Goal: Information Seeking & Learning: Find specific fact

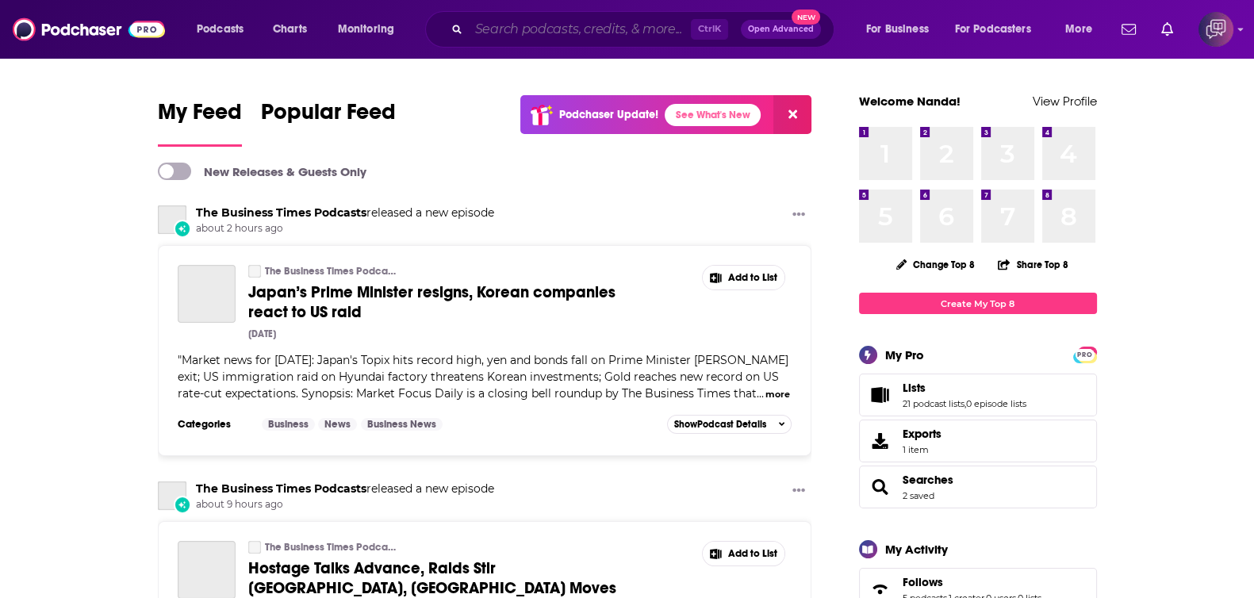
click at [561, 33] on input "Search podcasts, credits, & more..." at bounding box center [580, 29] width 222 height 25
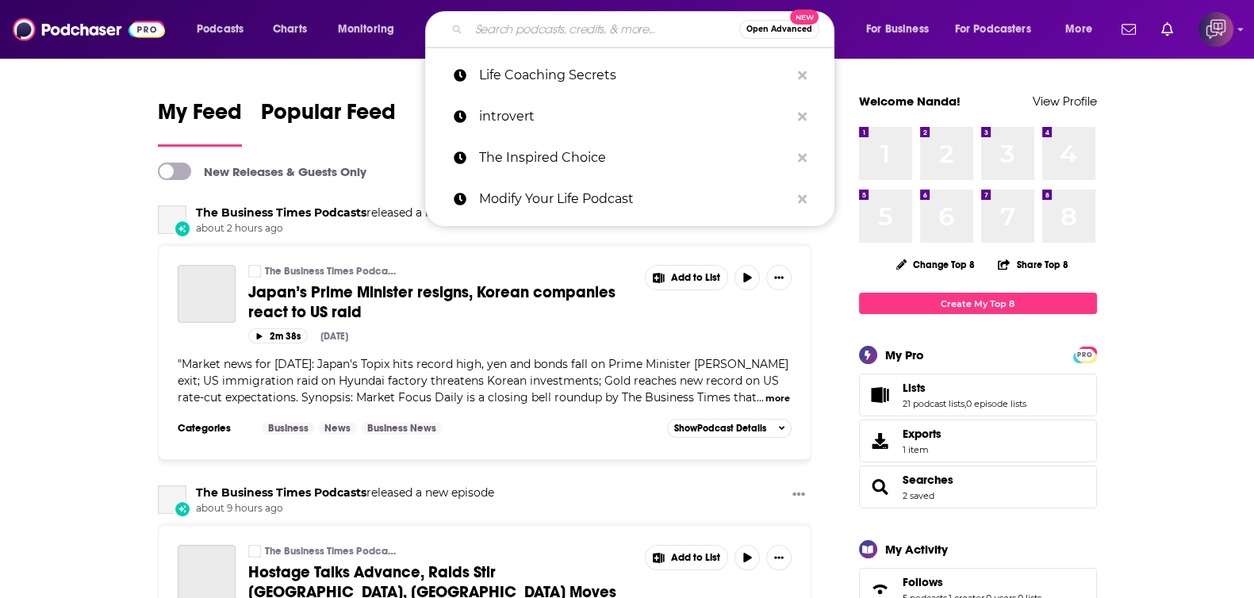
paste input "One CA Podcast"
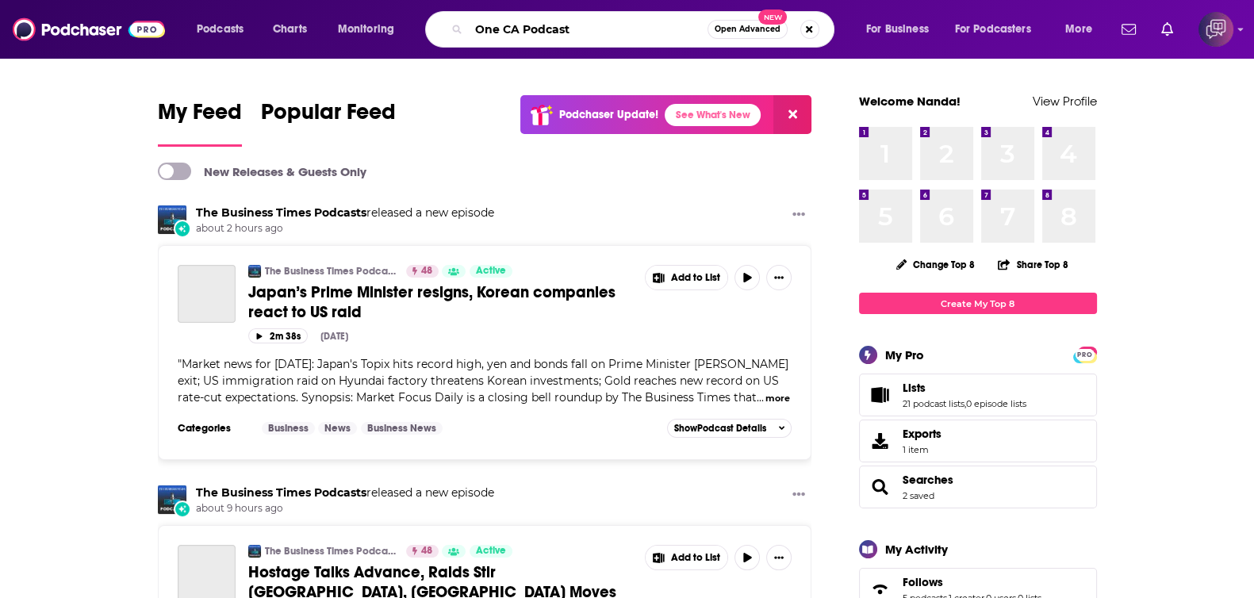
type input "One CA Podcast"
click at [744, 29] on span "Open Advanced" at bounding box center [748, 29] width 66 height 8
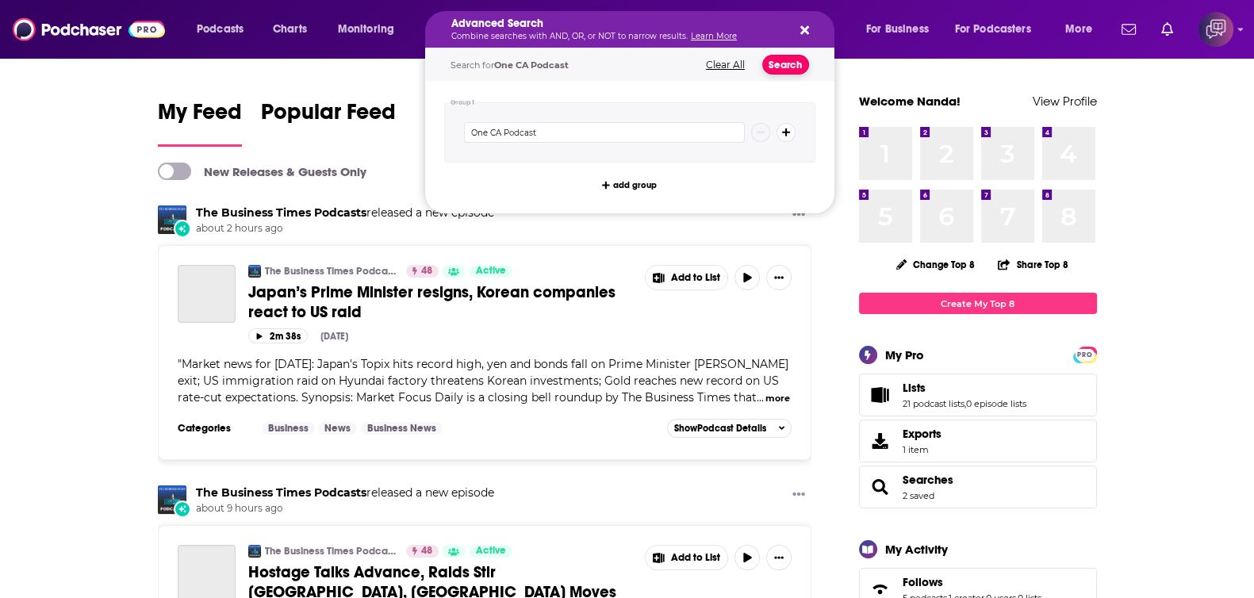
click at [799, 57] on button "Search" at bounding box center [785, 65] width 47 height 20
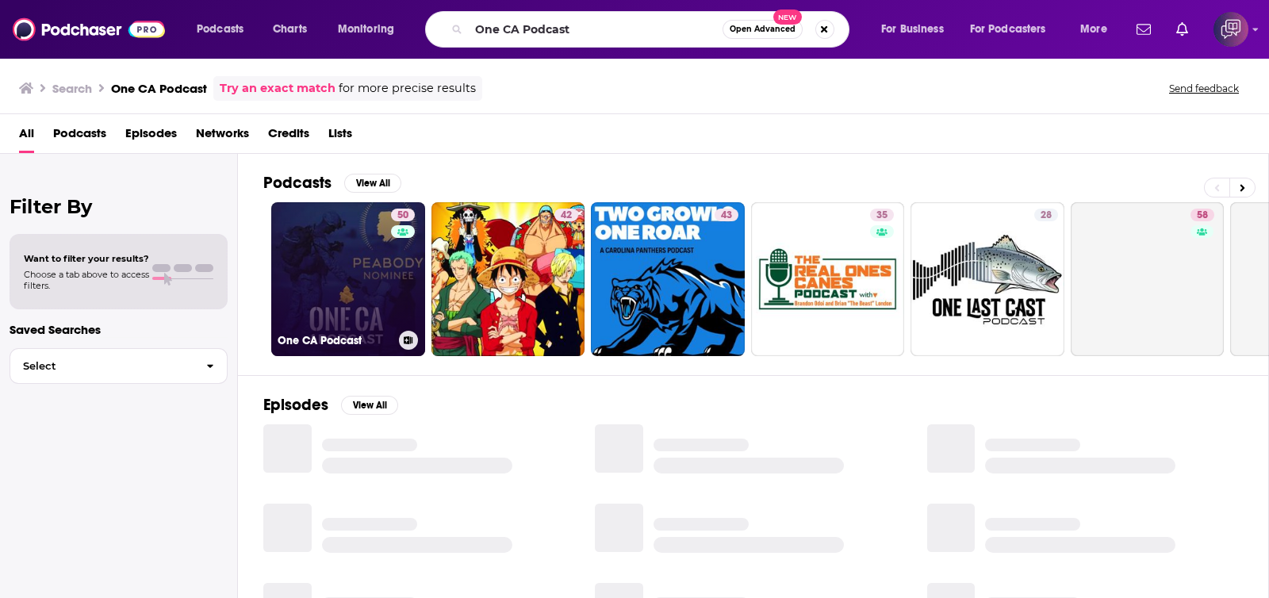
click at [329, 278] on link "50 One CA Podcast" at bounding box center [348, 279] width 154 height 154
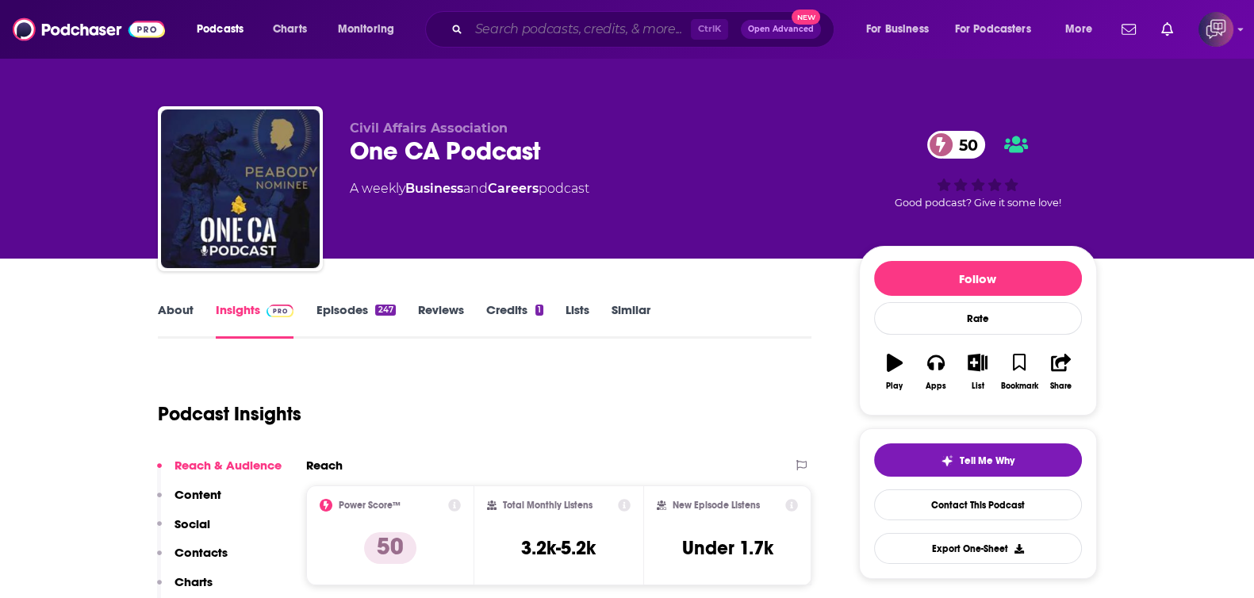
click at [600, 23] on input "Search podcasts, credits, & more..." at bounding box center [580, 29] width 222 height 25
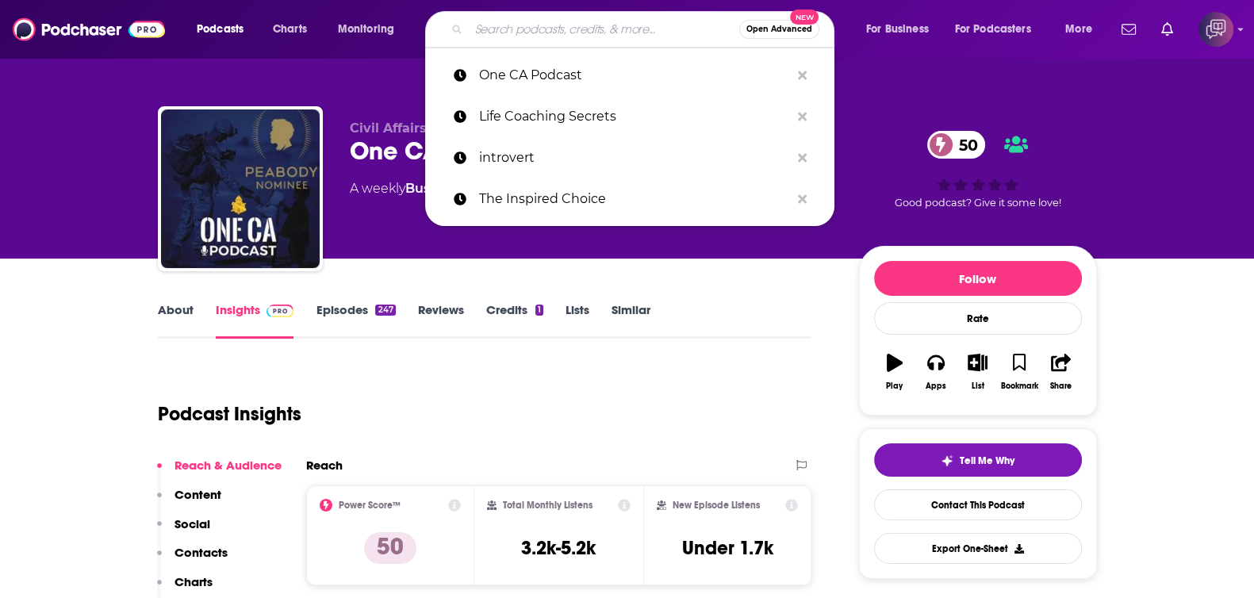
paste input "Blueprints of Disruption"
type input "Blueprints of Disruption"
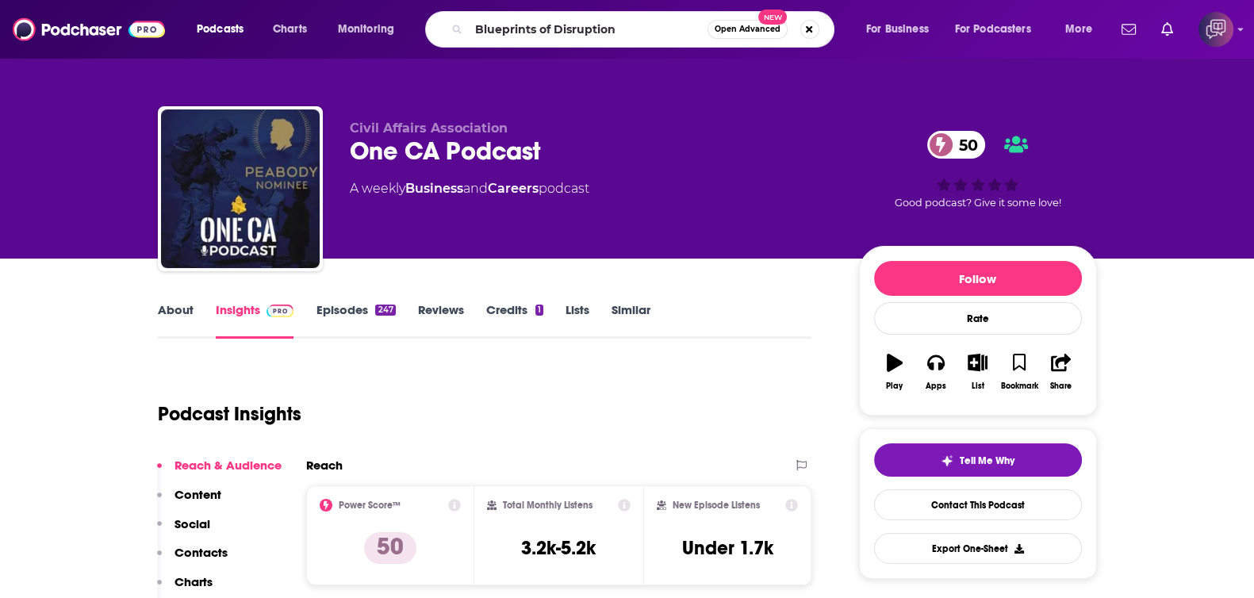
click at [764, 29] on span "Open Advanced" at bounding box center [748, 29] width 66 height 8
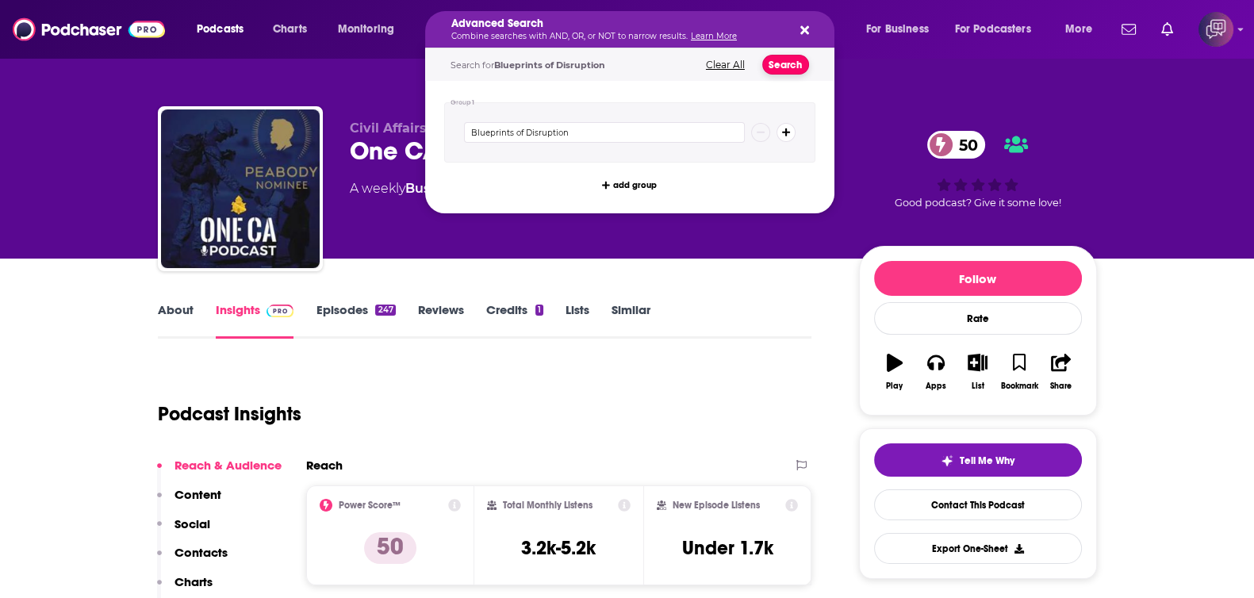
click at [792, 64] on button "Search" at bounding box center [785, 65] width 47 height 20
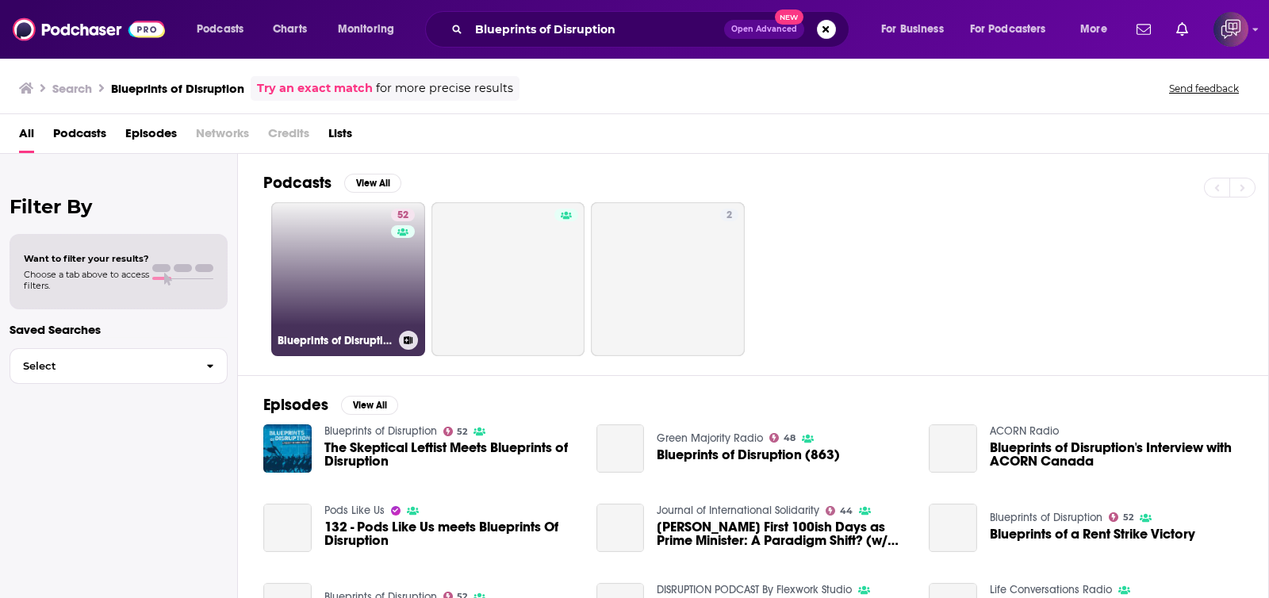
click at [329, 272] on link "52 Blueprints of Disruption" at bounding box center [348, 279] width 154 height 154
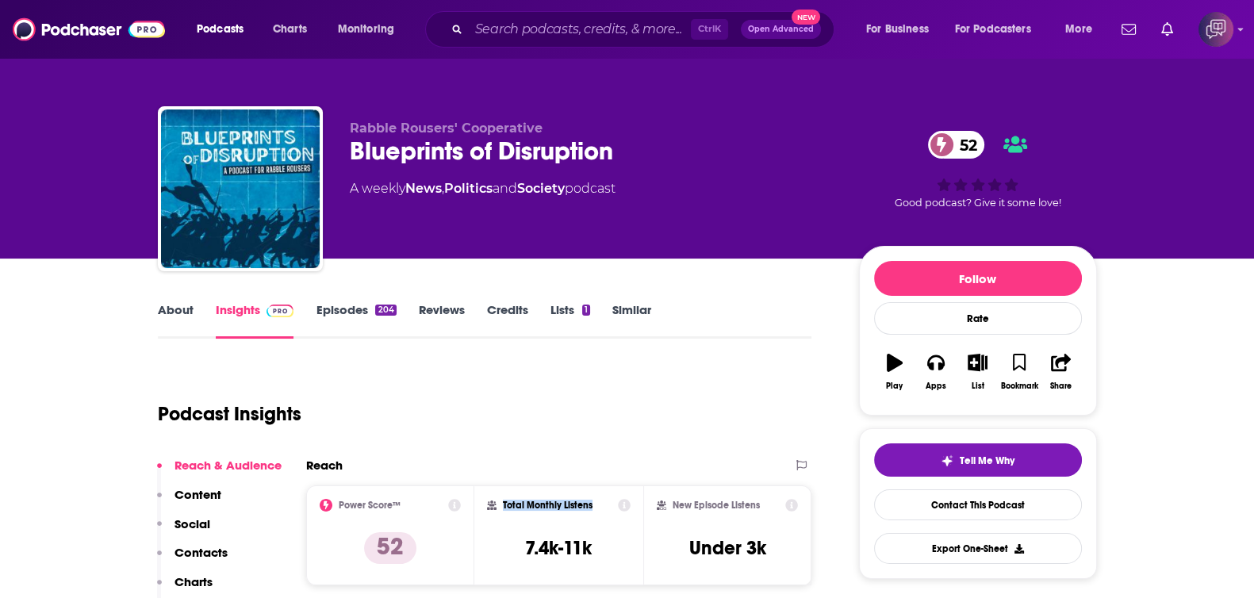
drag, startPoint x: 544, startPoint y: 498, endPoint x: 596, endPoint y: 501, distance: 52.4
click at [596, 450] on div "Total Monthly Listens 7.4k-11k" at bounding box center [558, 535] width 169 height 100
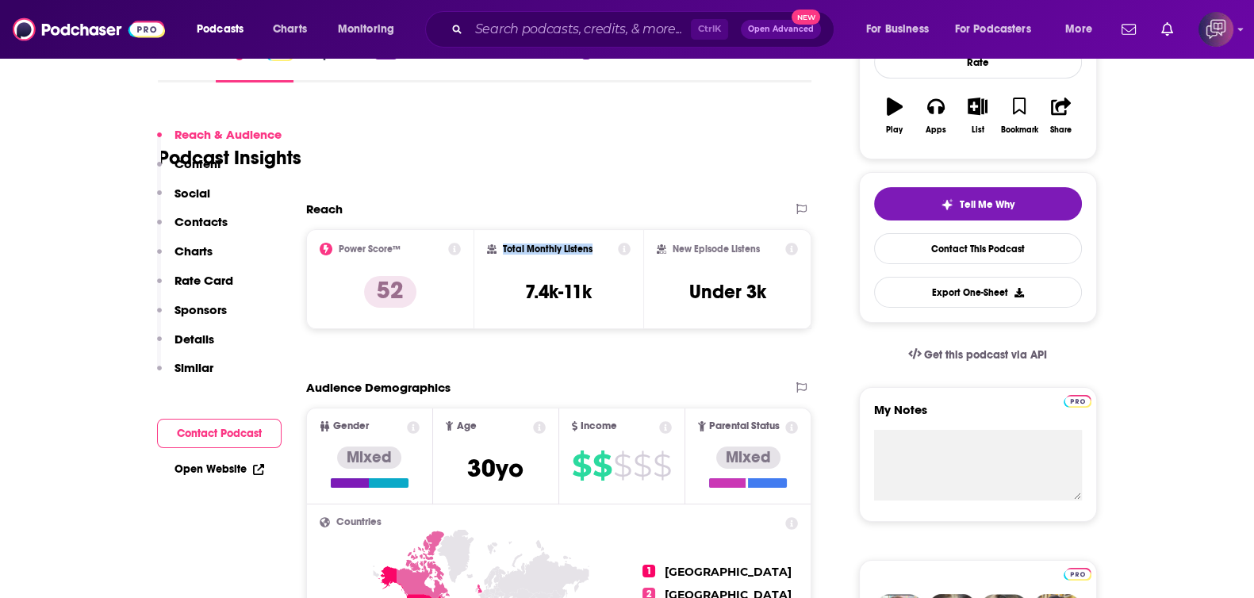
scroll to position [297, 0]
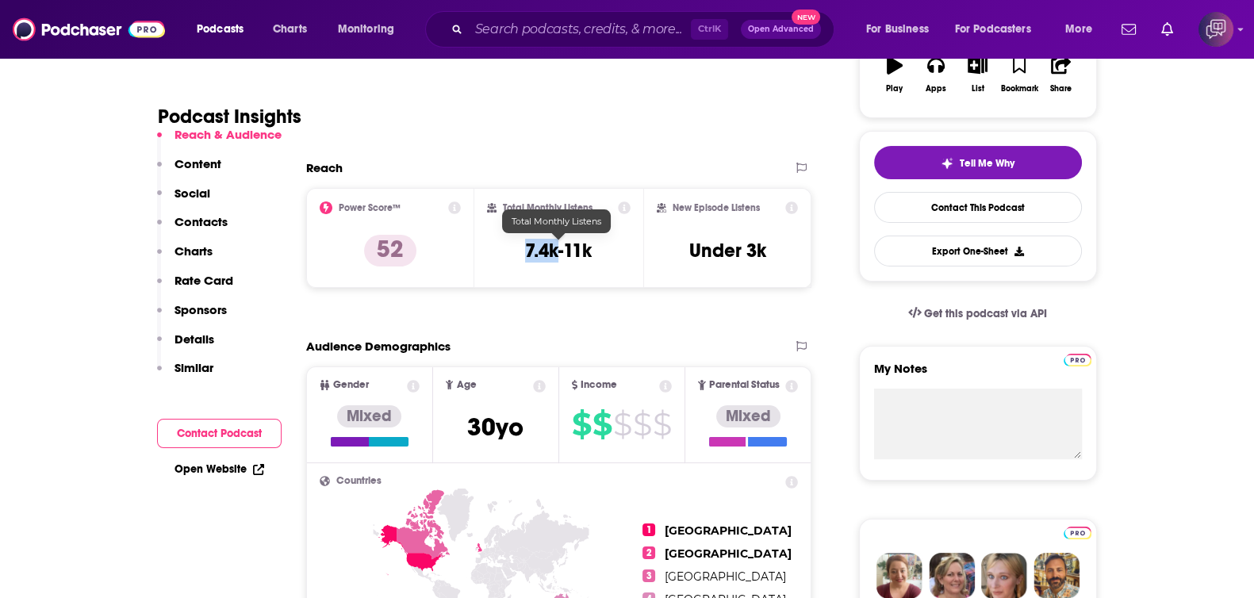
drag, startPoint x: 547, startPoint y: 244, endPoint x: 555, endPoint y: 247, distance: 8.5
click at [555, 247] on div "Total Monthly Listens 7.4k-11k" at bounding box center [559, 237] width 144 height 73
copy h3 "7.4k"
drag, startPoint x: 697, startPoint y: 201, endPoint x: 772, endPoint y: 201, distance: 75.3
click at [772, 201] on div "New Episode Listens" at bounding box center [728, 207] width 142 height 13
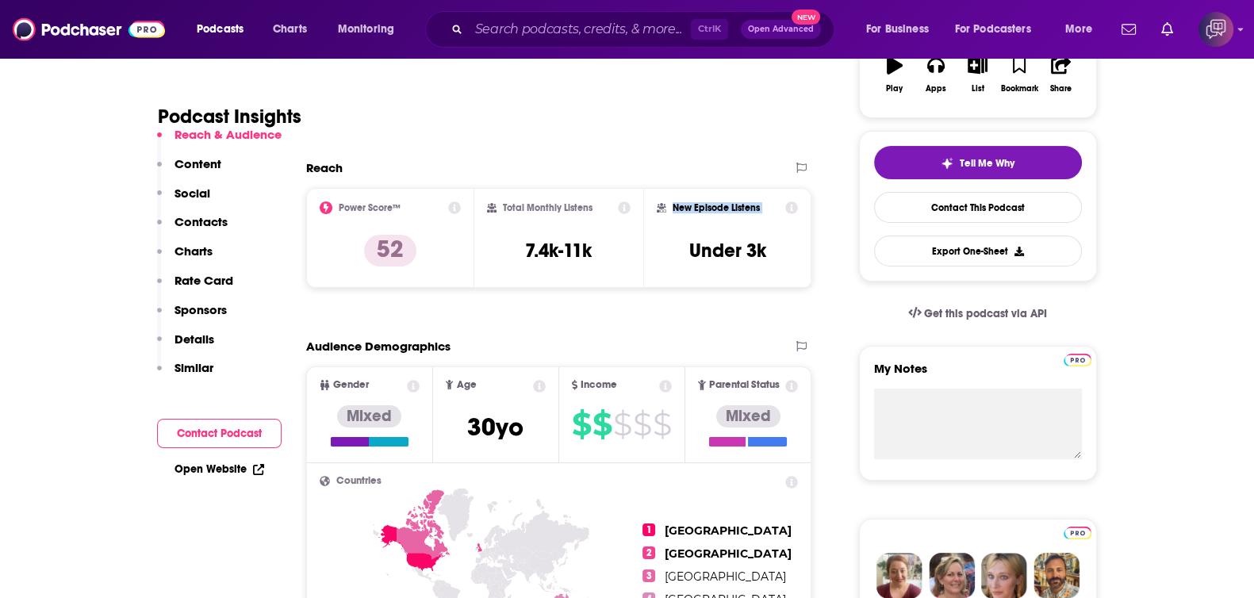
copy div "New Episode Listens"
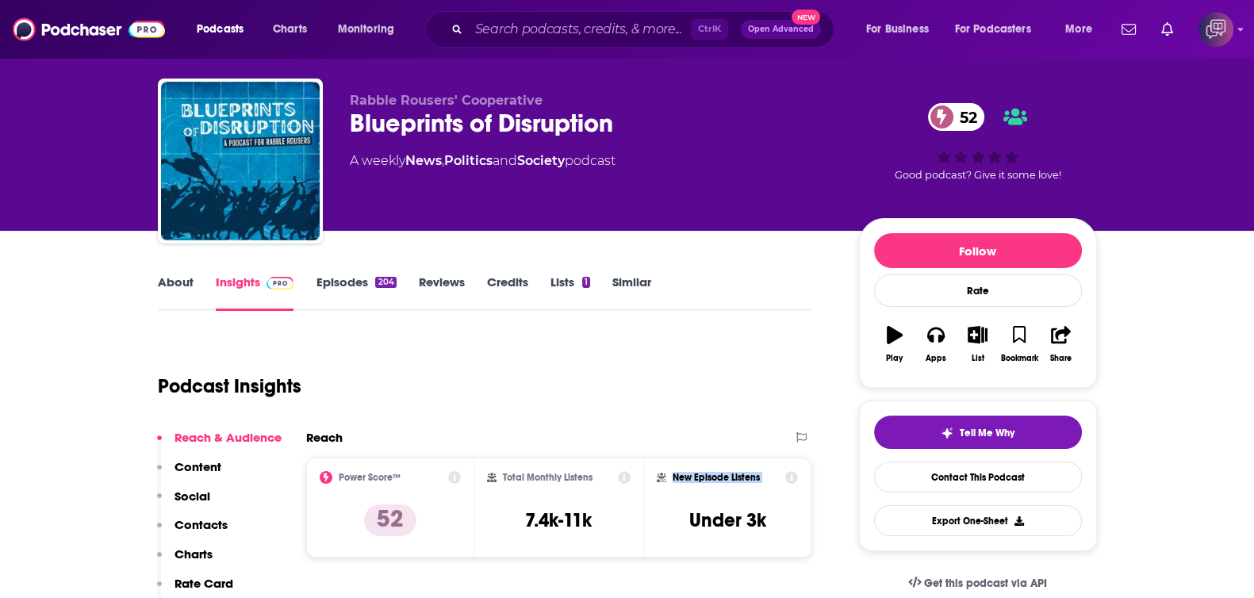
scroll to position [0, 0]
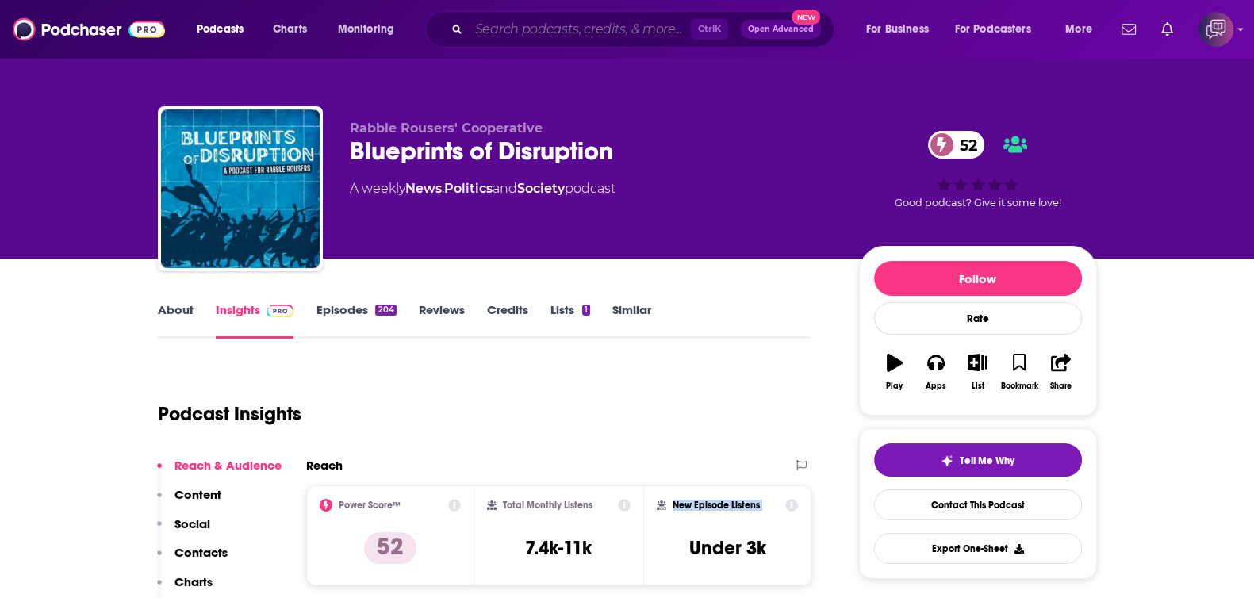
click at [619, 17] on input "Search podcasts, credits, & more..." at bounding box center [580, 29] width 222 height 25
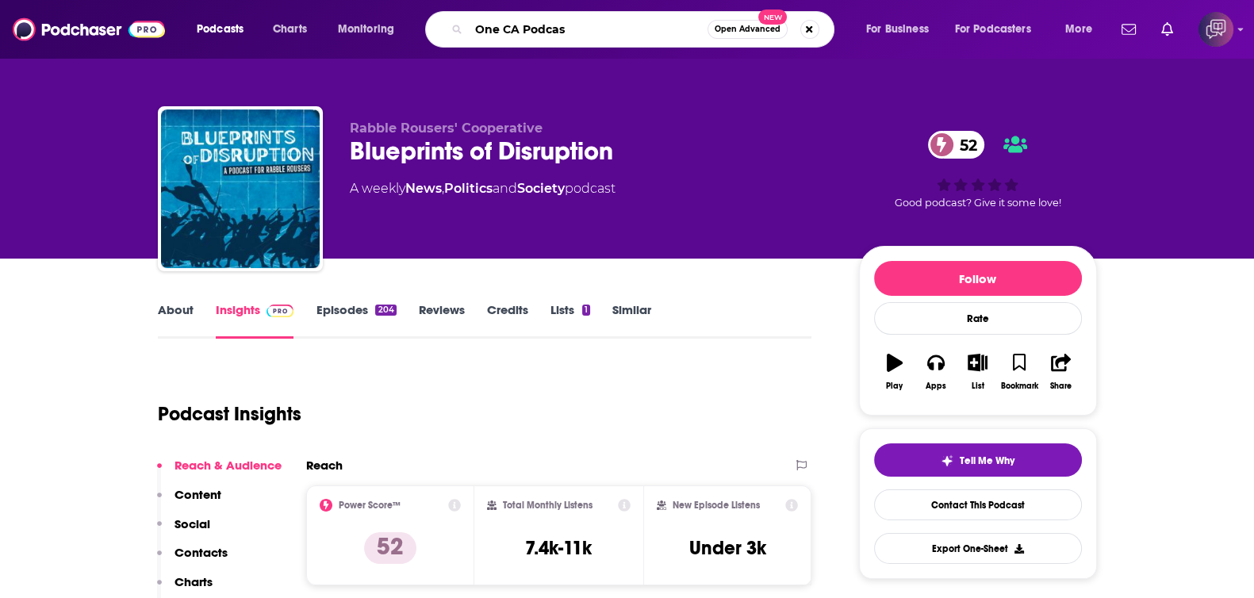
type input "One CA Podcast"
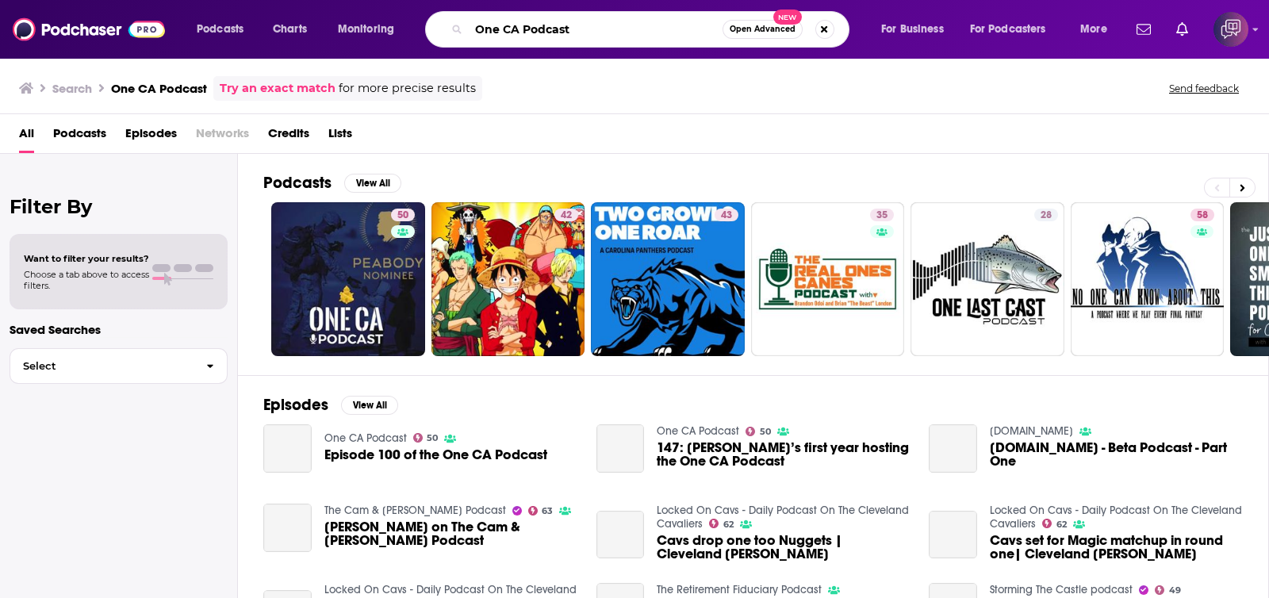
click at [619, 17] on input "One CA Podcast" at bounding box center [596, 29] width 254 height 25
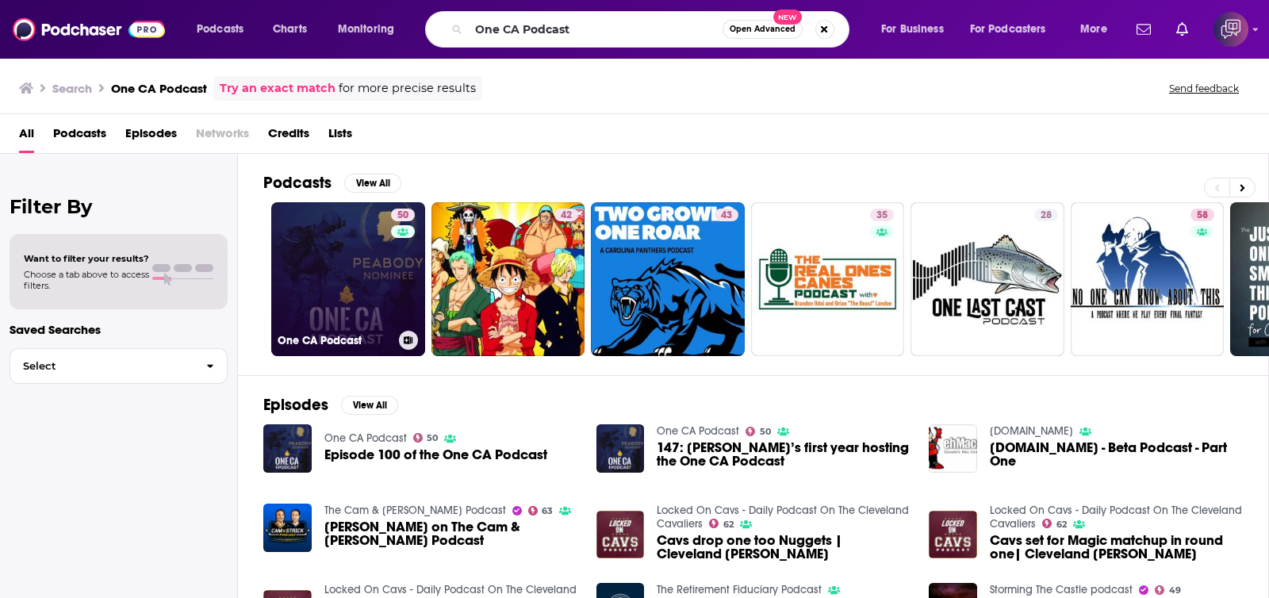
click at [343, 273] on link "50 One CA Podcast" at bounding box center [348, 279] width 154 height 154
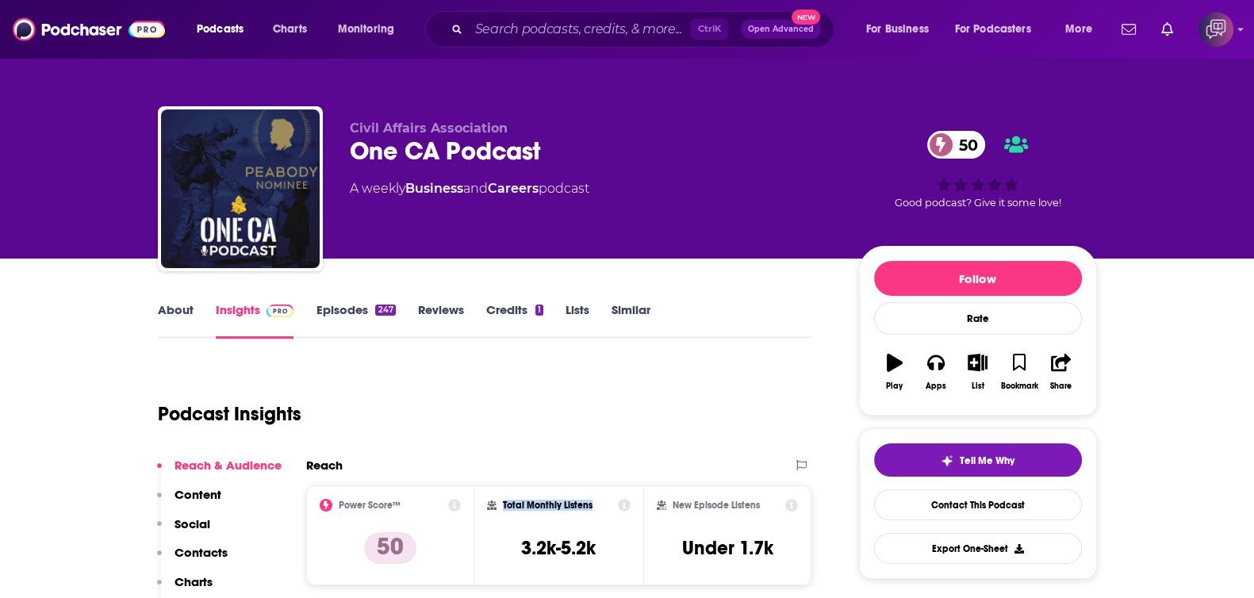
drag, startPoint x: 504, startPoint y: 501, endPoint x: 595, endPoint y: 502, distance: 91.2
click at [595, 450] on div "Total Monthly Listens" at bounding box center [559, 505] width 144 height 13
click at [595, 450] on h3 "3.2k-5.2k" at bounding box center [558, 548] width 75 height 24
drag, startPoint x: 744, startPoint y: 497, endPoint x: 595, endPoint y: 167, distance: 362.0
click at [774, 450] on div "New Episode Listens Under 1.7k" at bounding box center [727, 535] width 169 height 100
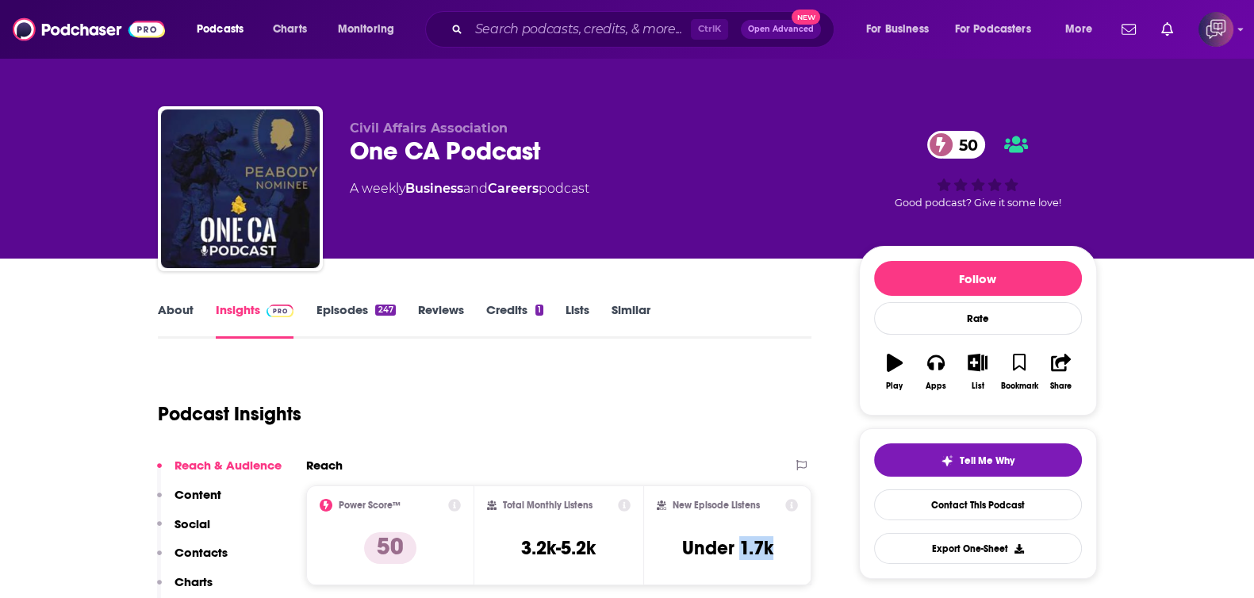
drag, startPoint x: 741, startPoint y: 547, endPoint x: 789, endPoint y: 546, distance: 47.6
click at [789, 450] on div "New Episode Listens Under 1.7k" at bounding box center [728, 535] width 142 height 73
copy h3 "1.7k"
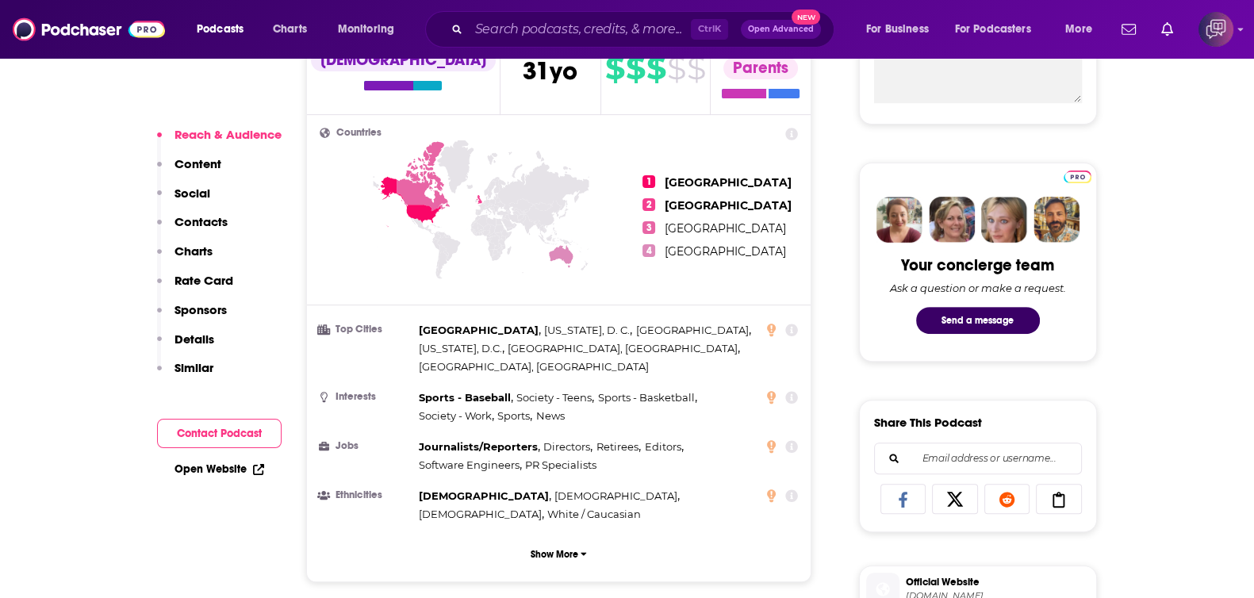
scroll to position [892, 0]
